Goal: Task Accomplishment & Management: Manage account settings

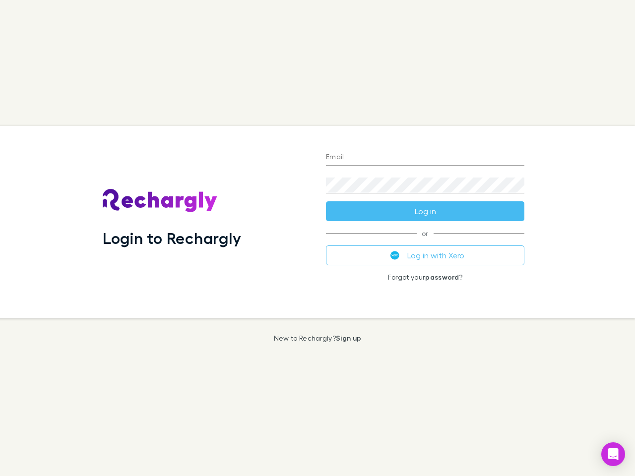
click at [317, 238] on div "Login to Rechargly" at bounding box center [206, 222] width 223 height 192
click at [425, 158] on input "Email" at bounding box center [425, 158] width 198 height 16
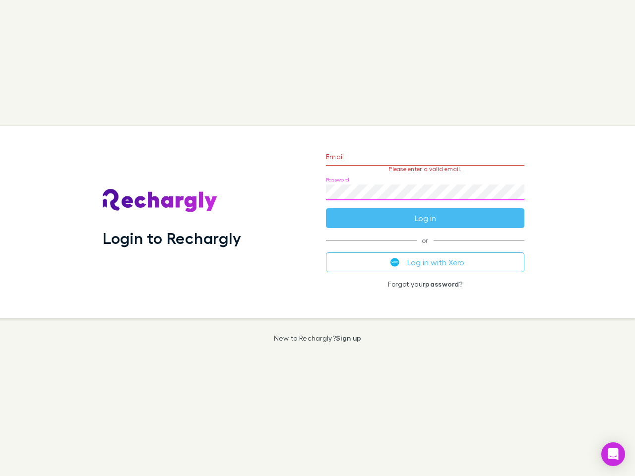
click at [425, 211] on form "Email Please enter a valid email. Password Log in" at bounding box center [425, 185] width 198 height 86
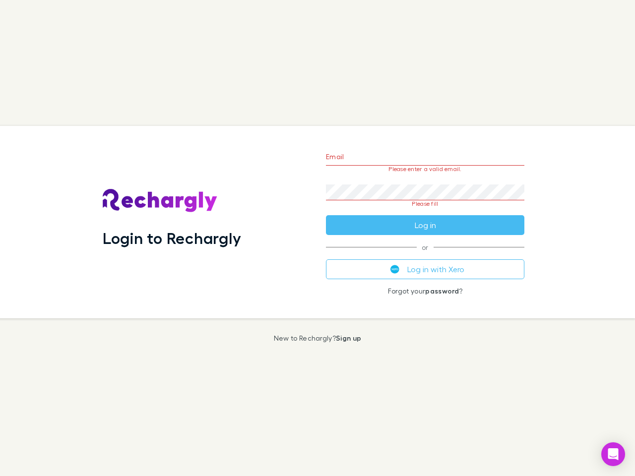
click at [425, 255] on div "Email Please enter a valid email. Password Please fill Log in or Log in with Xe…" at bounding box center [425, 222] width 214 height 192
click at [613, 454] on icon "Open Intercom Messenger" at bounding box center [613, 454] width 10 height 12
